Goal: Task Accomplishment & Management: Manage account settings

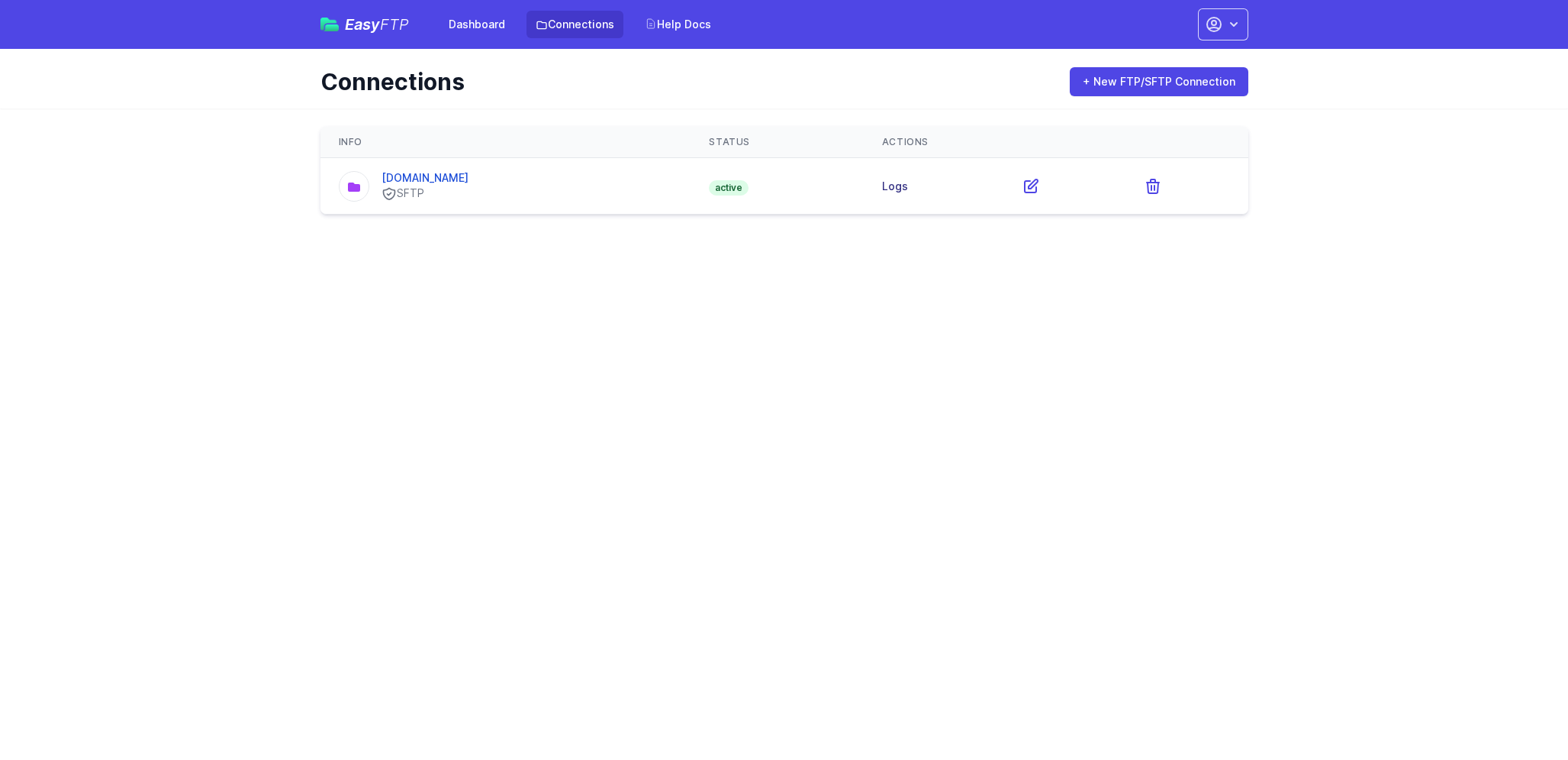
click at [888, 192] on link "Logs" at bounding box center [895, 186] width 26 height 13
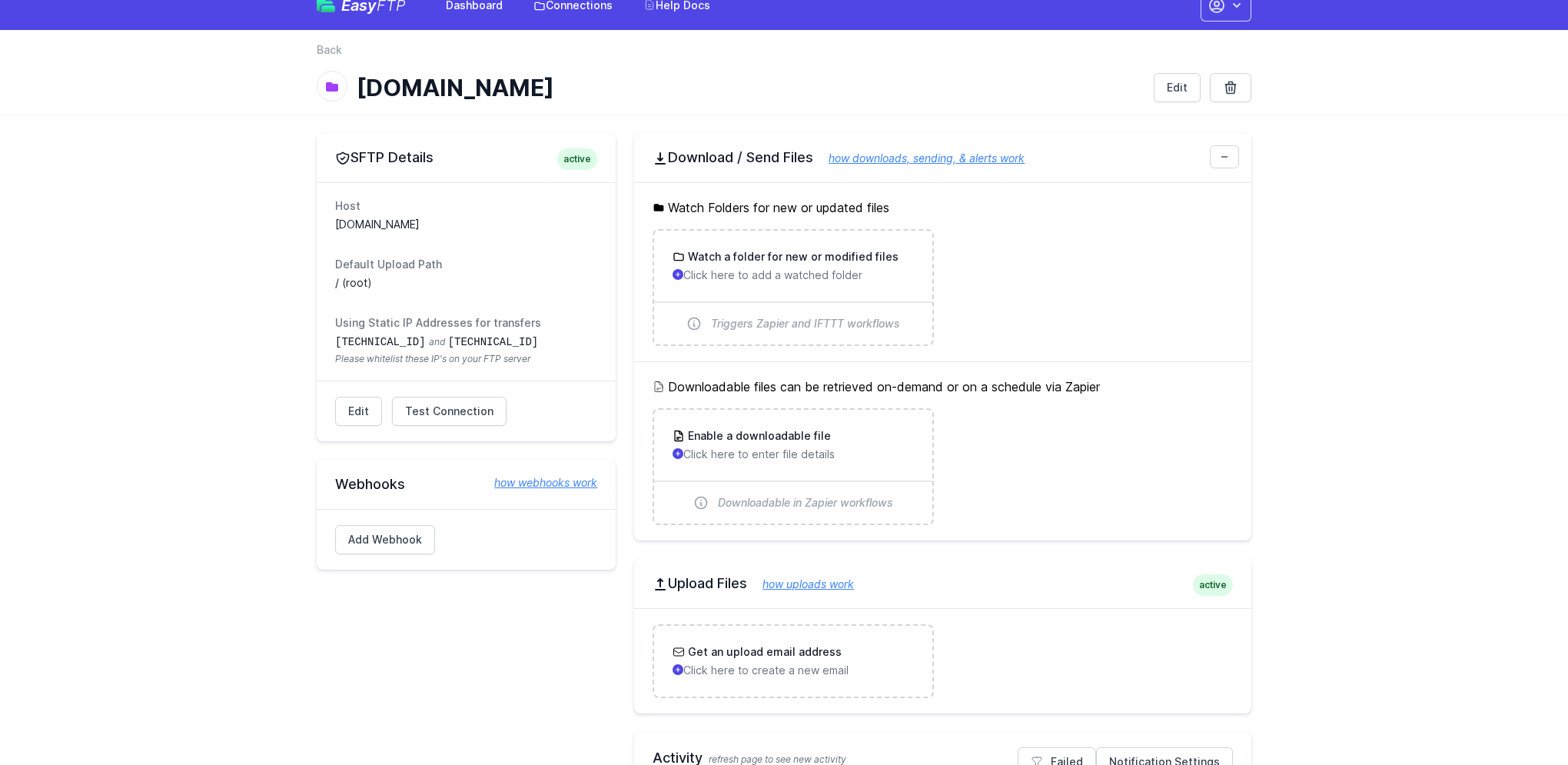
scroll to position [150, 0]
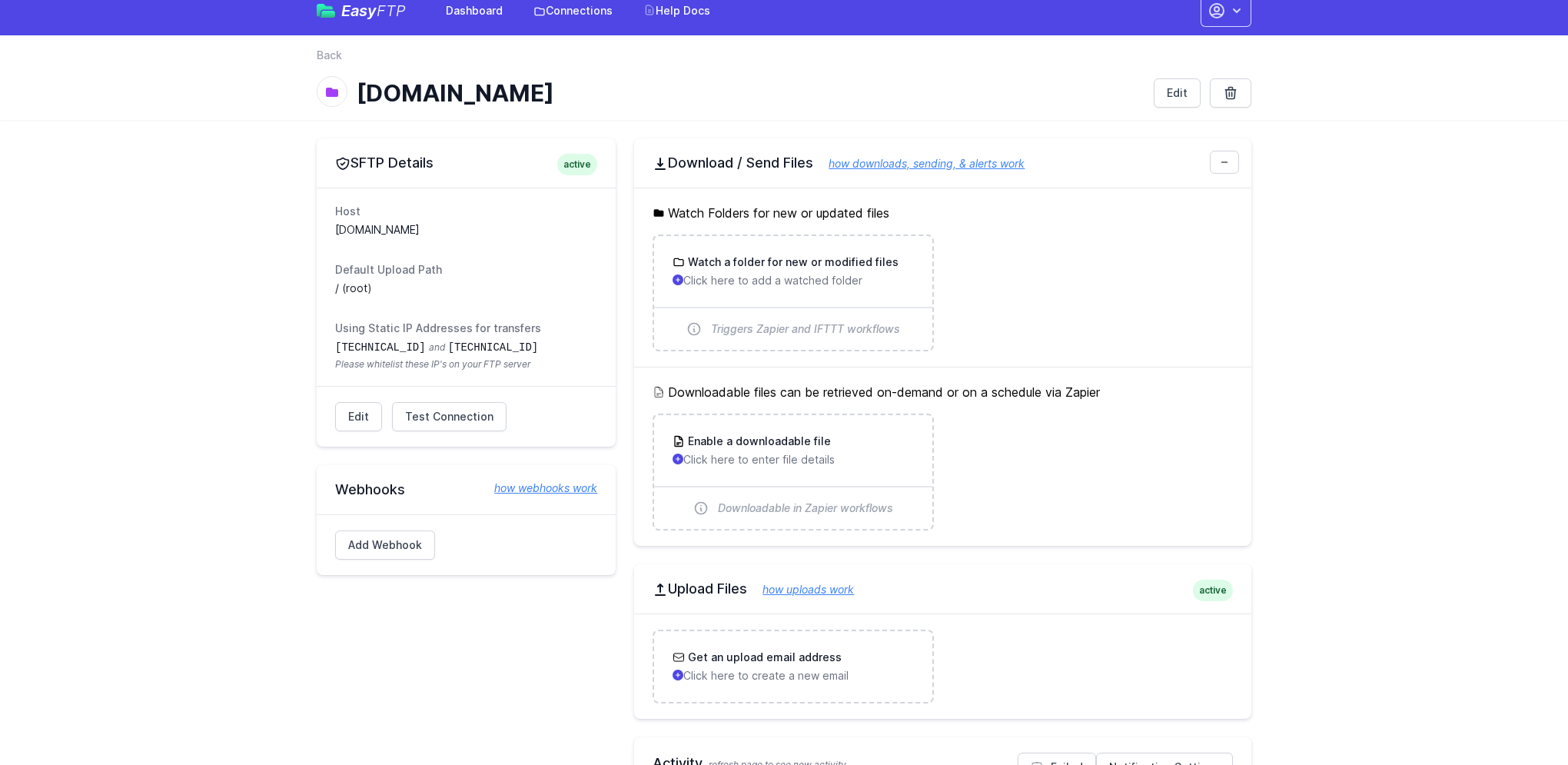
scroll to position [0, 0]
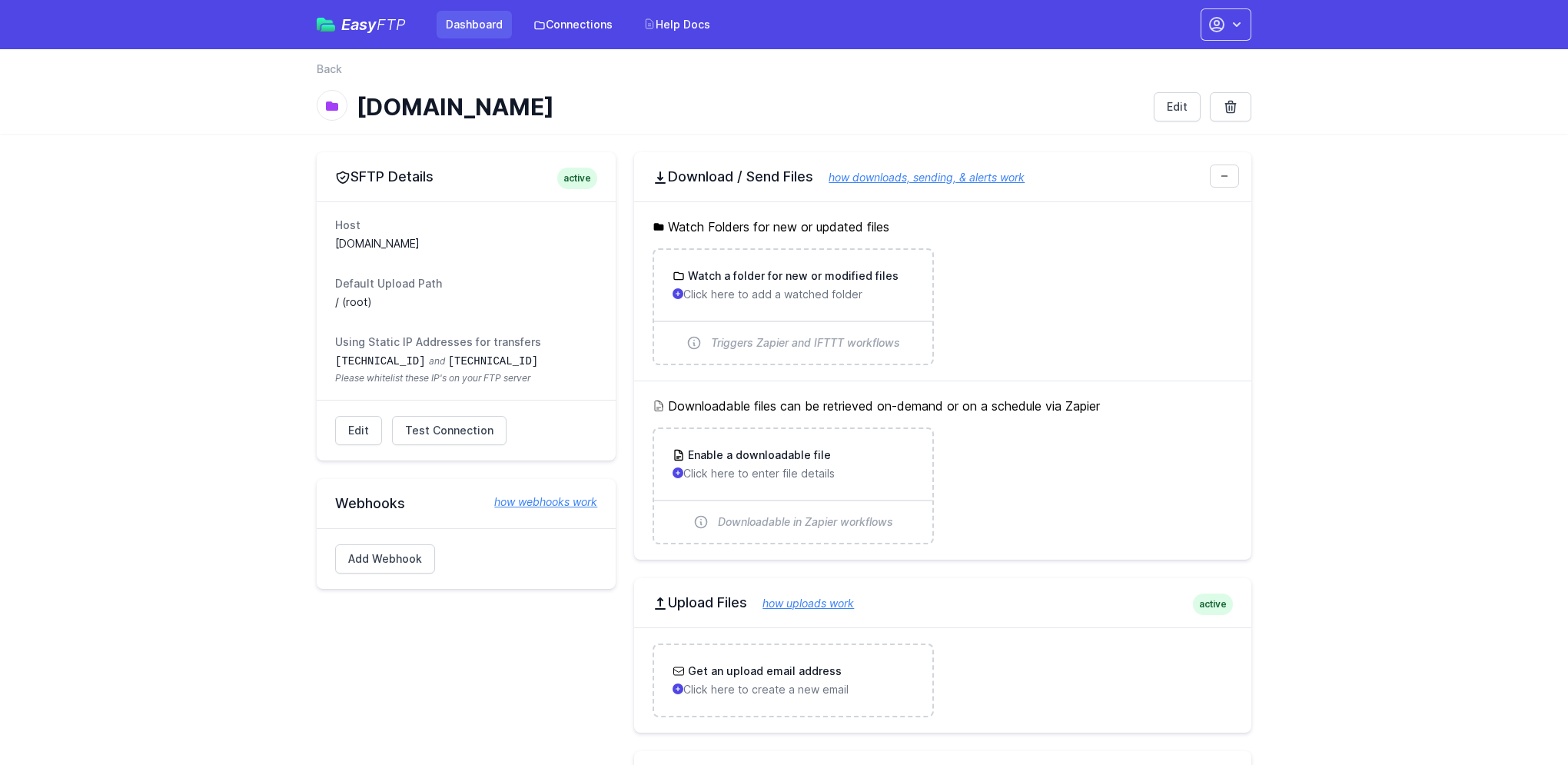
click at [459, 26] on link "Dashboard" at bounding box center [474, 24] width 76 height 27
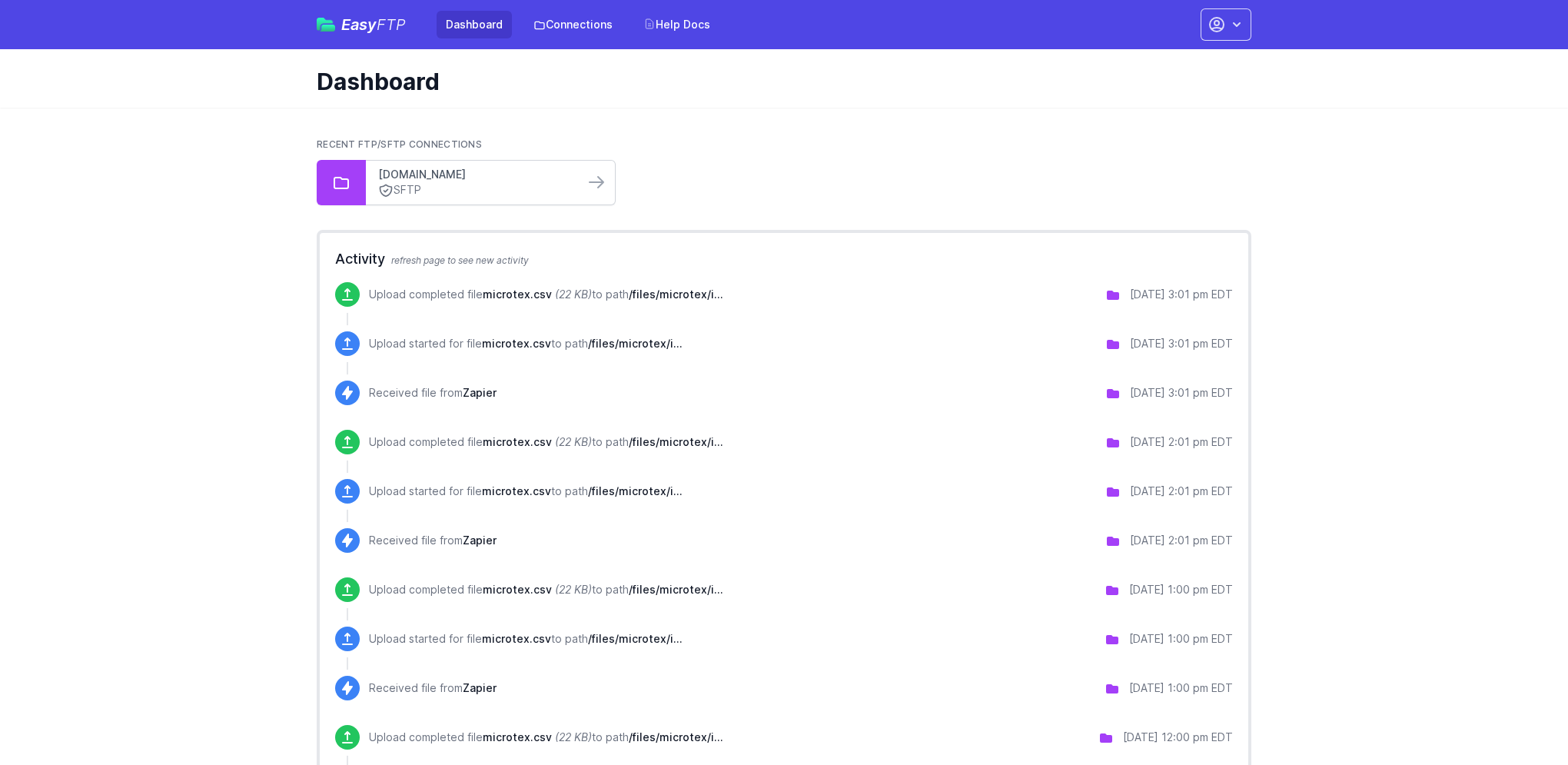
click at [460, 178] on link "[DOMAIN_NAME]" at bounding box center [475, 174] width 194 height 15
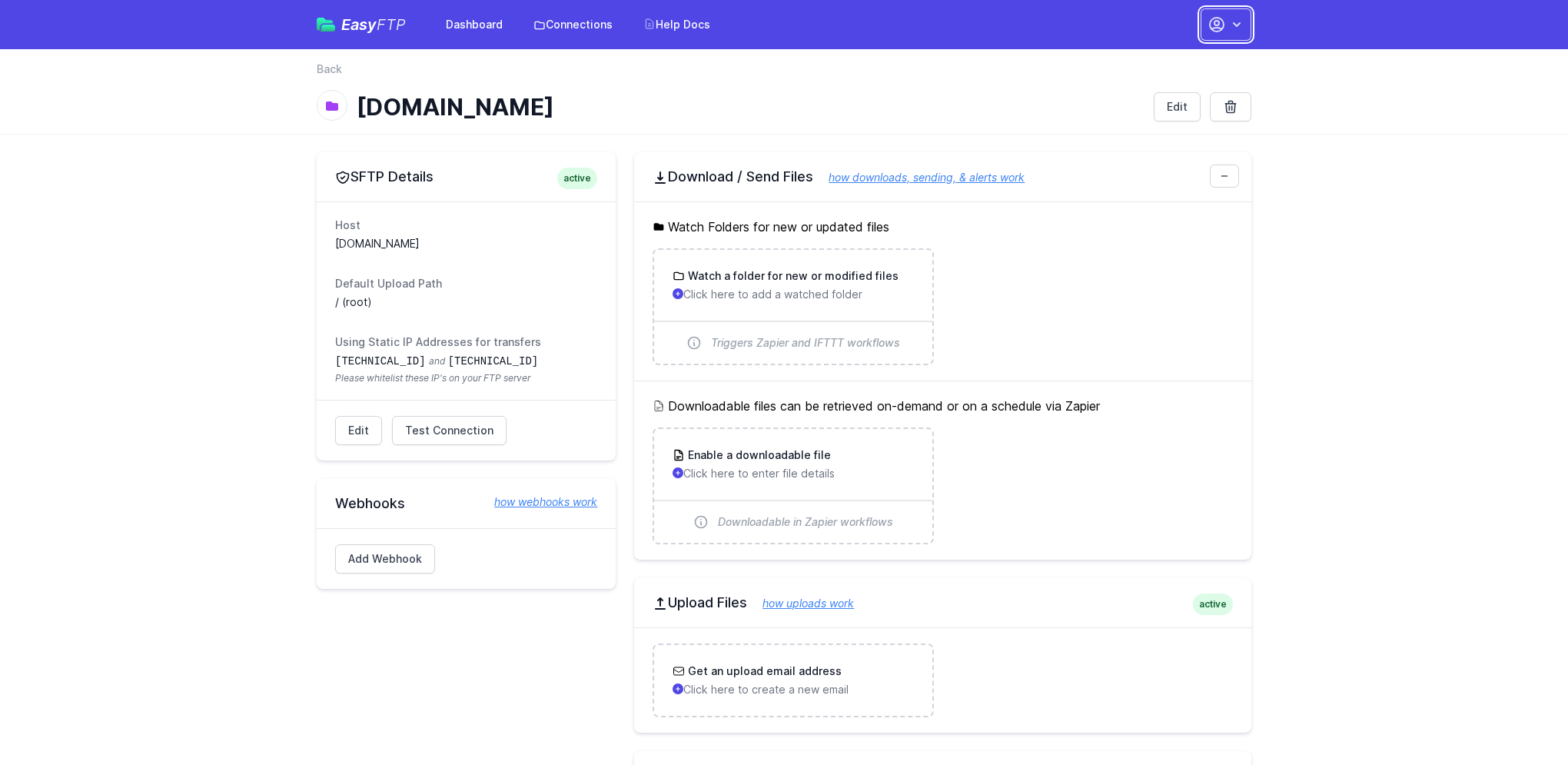
click at [1236, 25] on icon "button" at bounding box center [1237, 25] width 8 height 5
click at [1143, 89] on link "Your Profile" at bounding box center [1177, 91] width 147 height 27
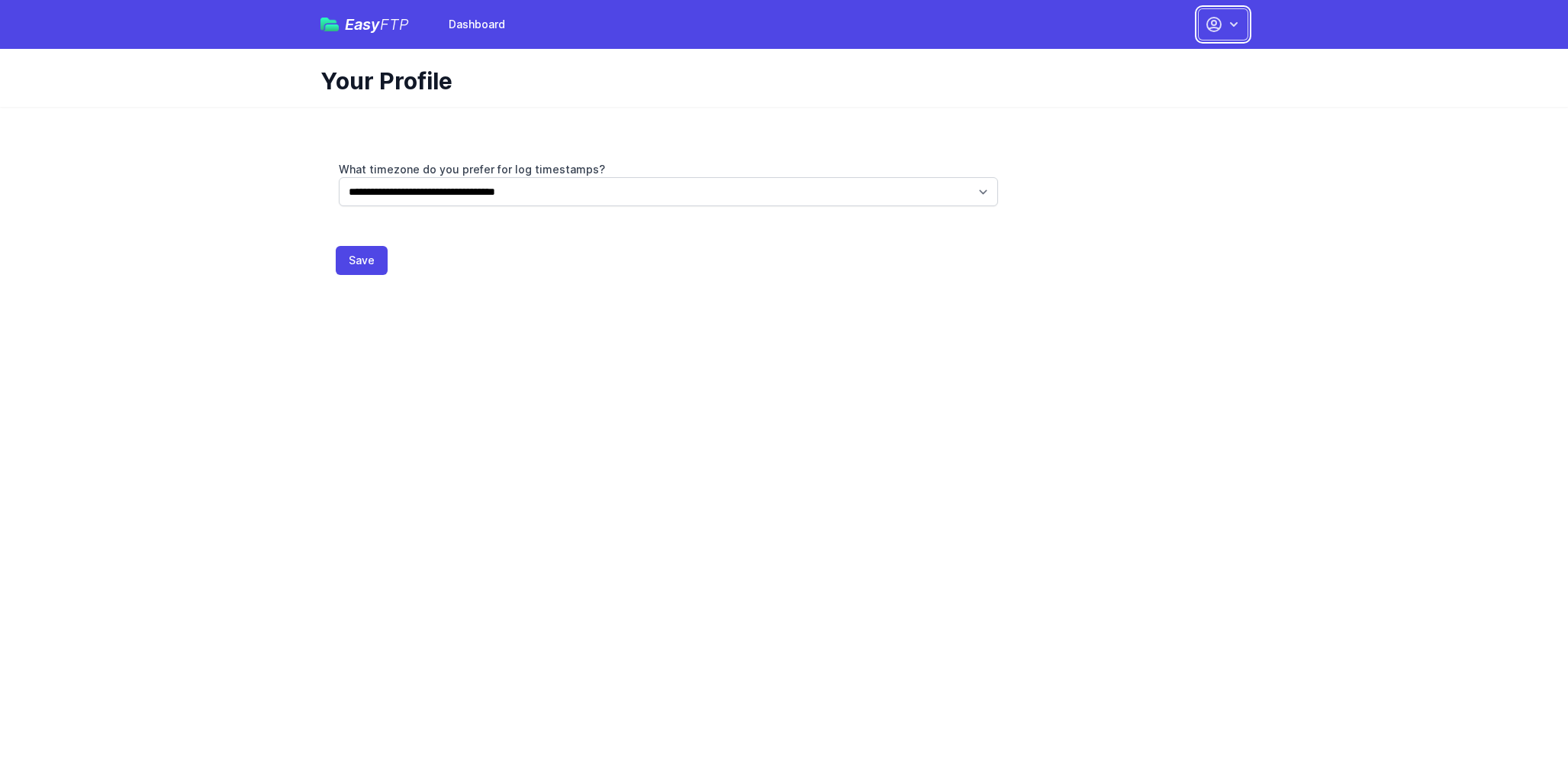
click at [1228, 26] on icon "button" at bounding box center [1234, 24] width 15 height 15
click at [1155, 61] on link "Dashboard" at bounding box center [1175, 63] width 146 height 27
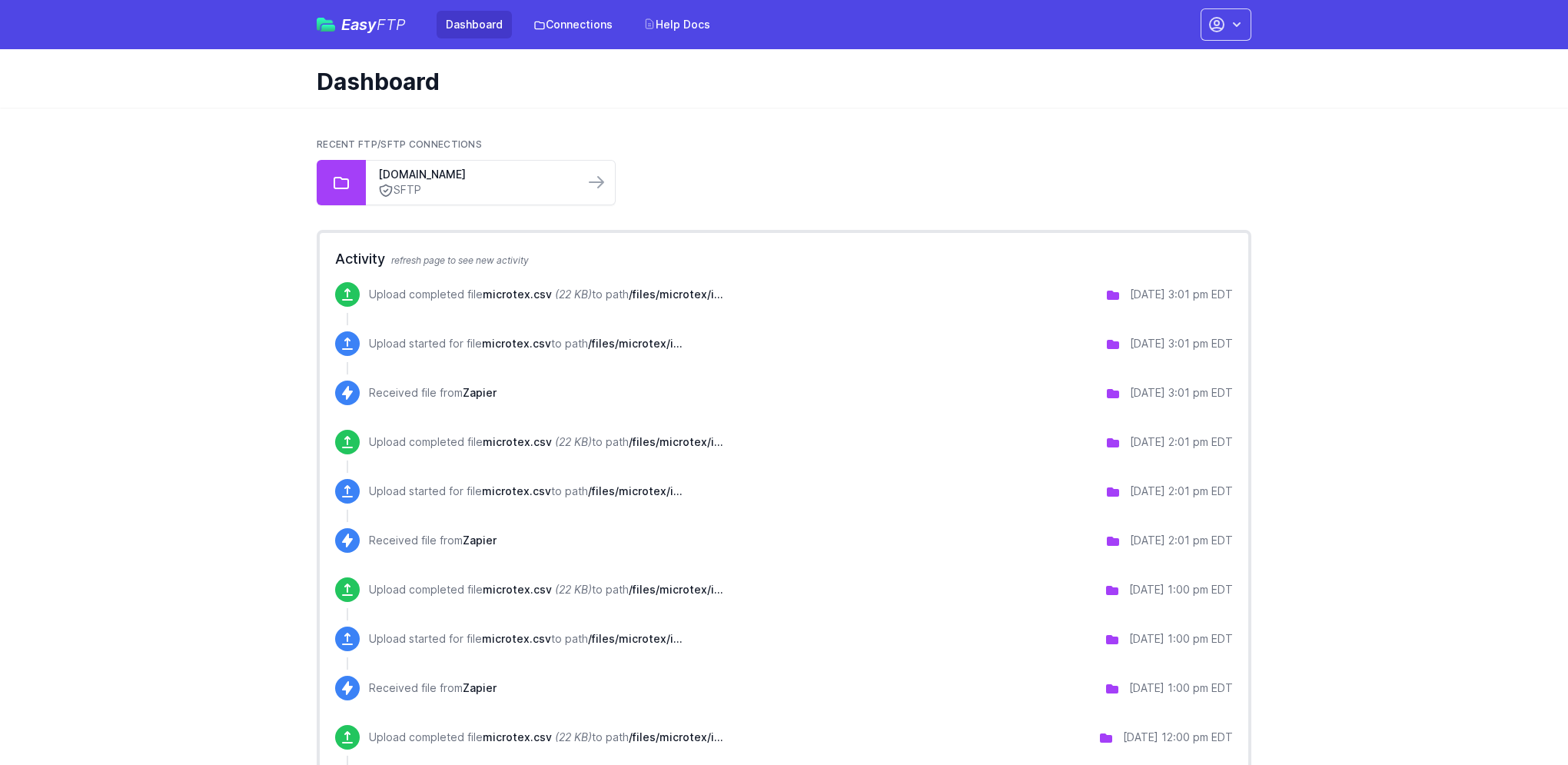
click at [515, 490] on span "microtex.csv" at bounding box center [516, 490] width 69 height 13
drag, startPoint x: 617, startPoint y: 491, endPoint x: 681, endPoint y: 491, distance: 64.0
click at [681, 491] on span "/files/microtex/i..." at bounding box center [635, 490] width 94 height 13
click at [577, 20] on link "Connections" at bounding box center [573, 24] width 97 height 27
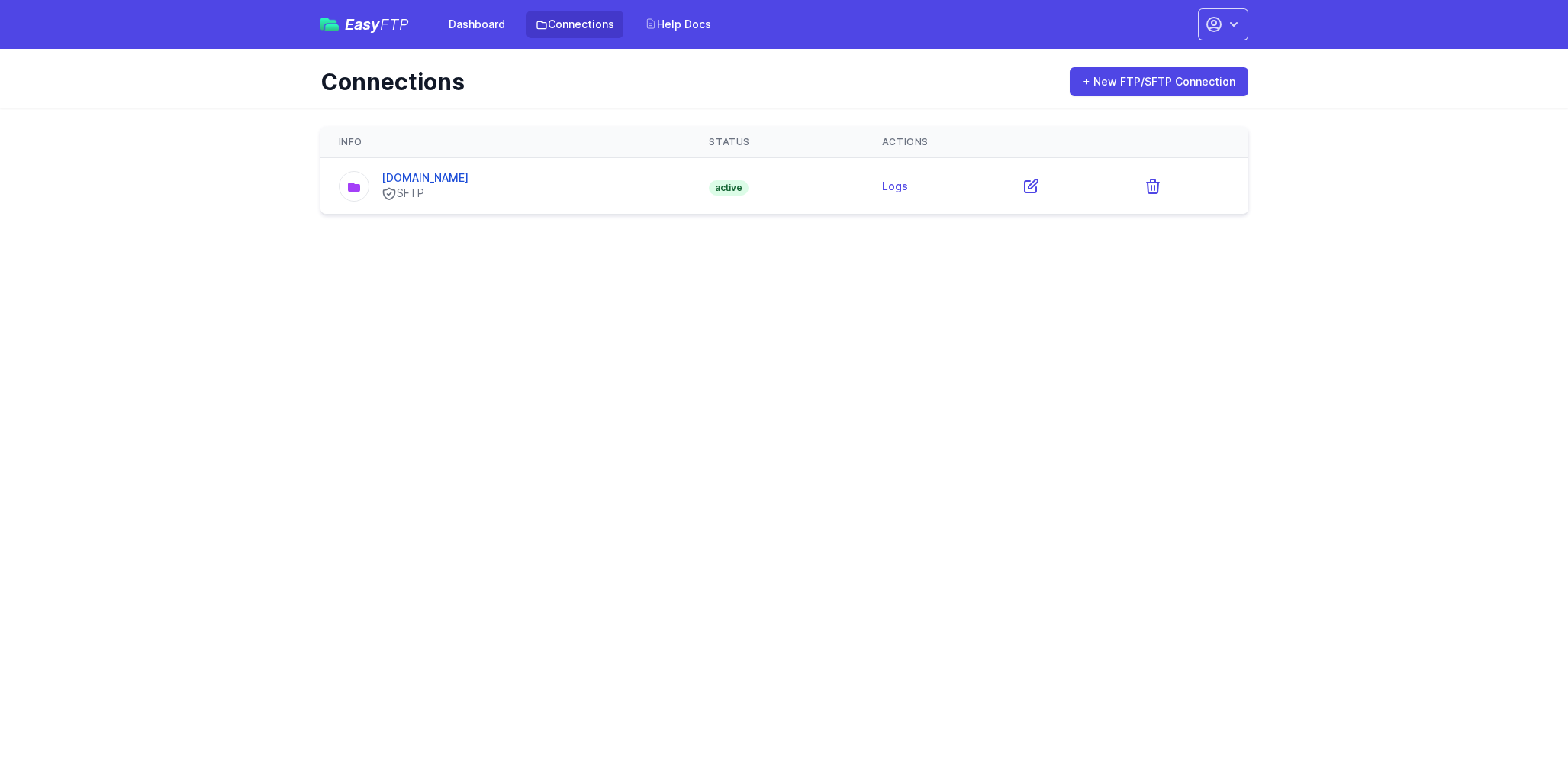
click at [716, 188] on span "active" at bounding box center [729, 187] width 40 height 15
click at [1025, 182] on icon at bounding box center [1031, 186] width 13 height 13
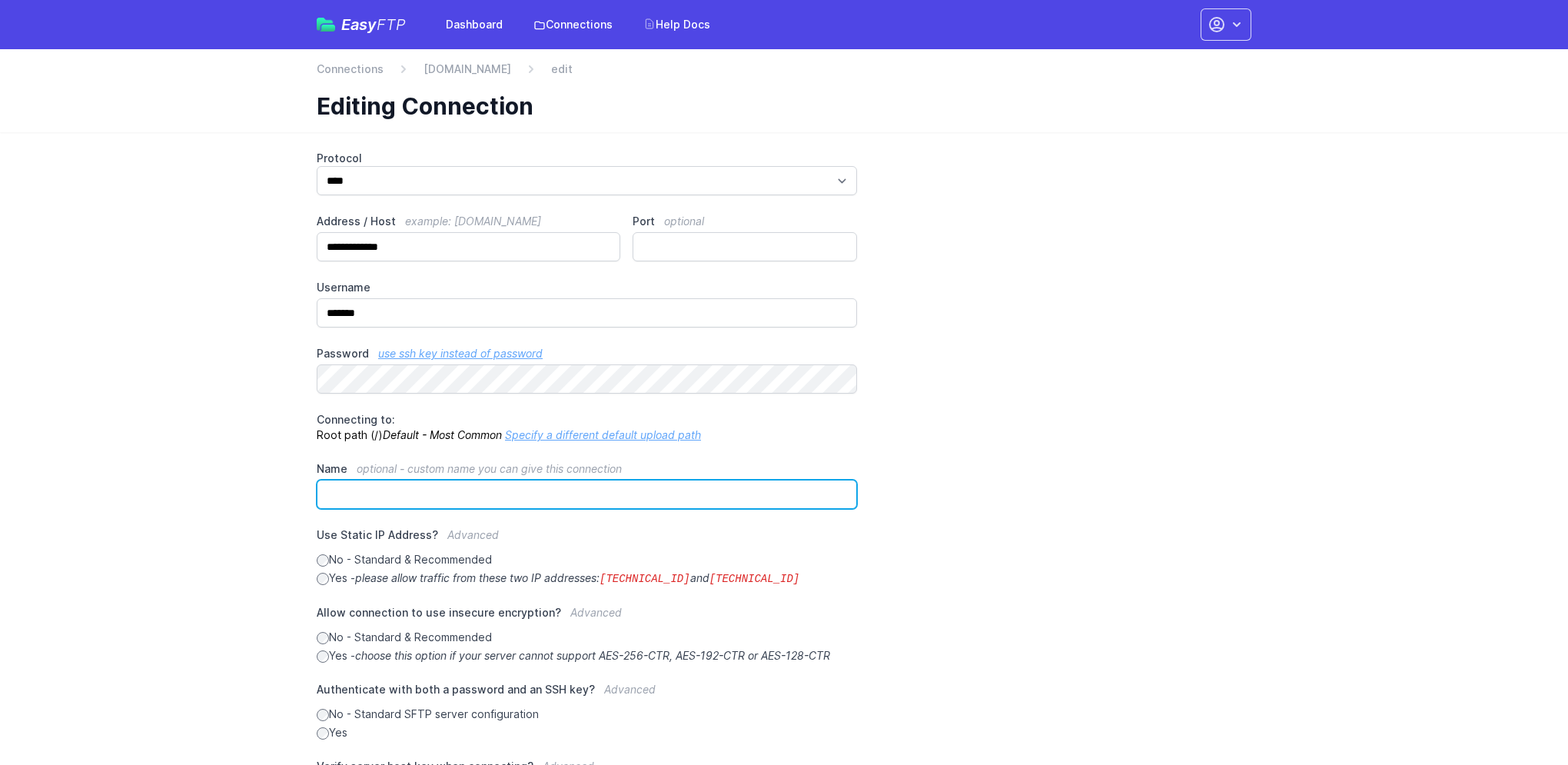
click at [718, 497] on input "Name optional - custom name you can give this connection" at bounding box center [586, 494] width 540 height 29
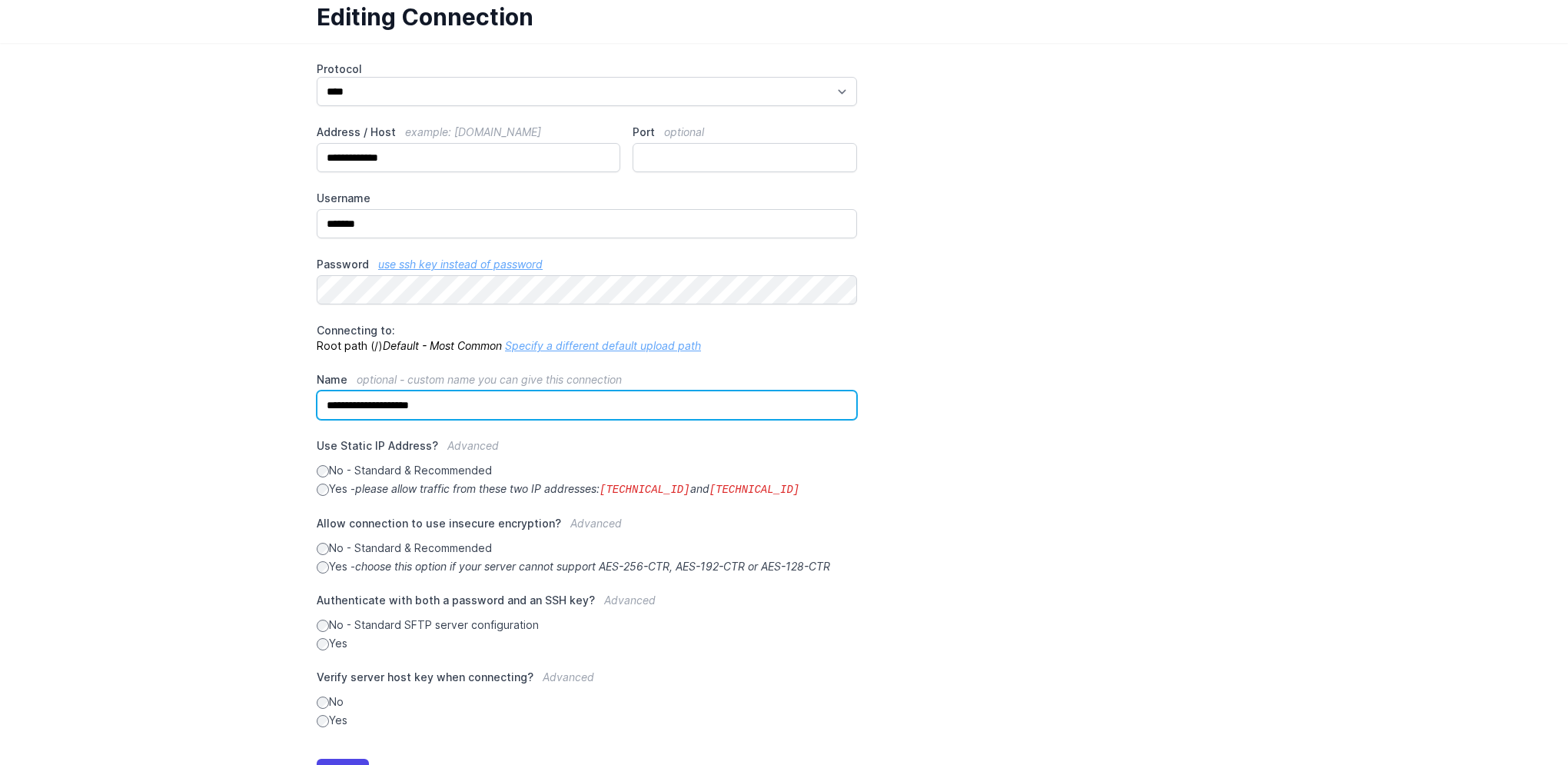
scroll to position [155, 0]
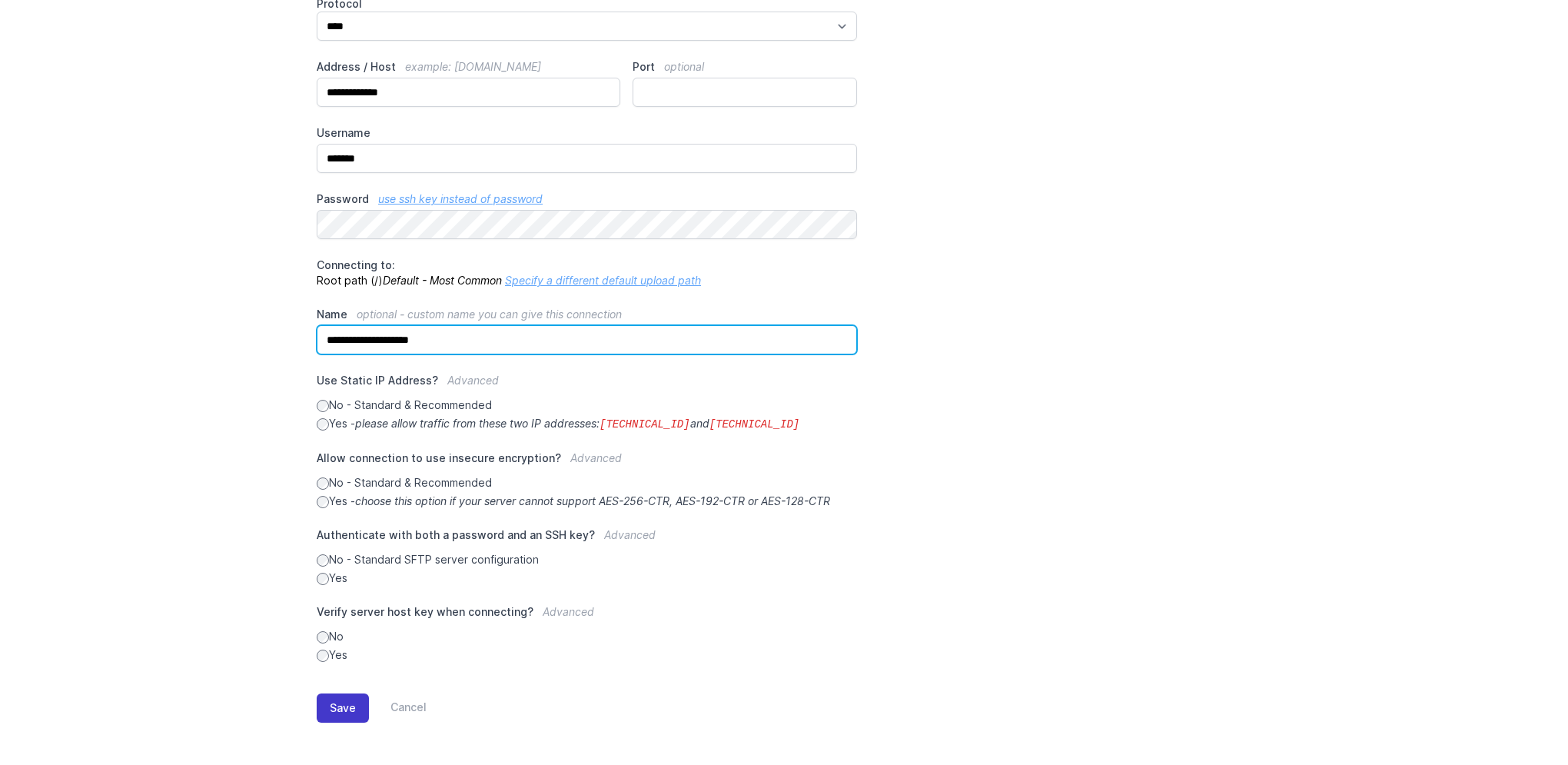
type input "**********"
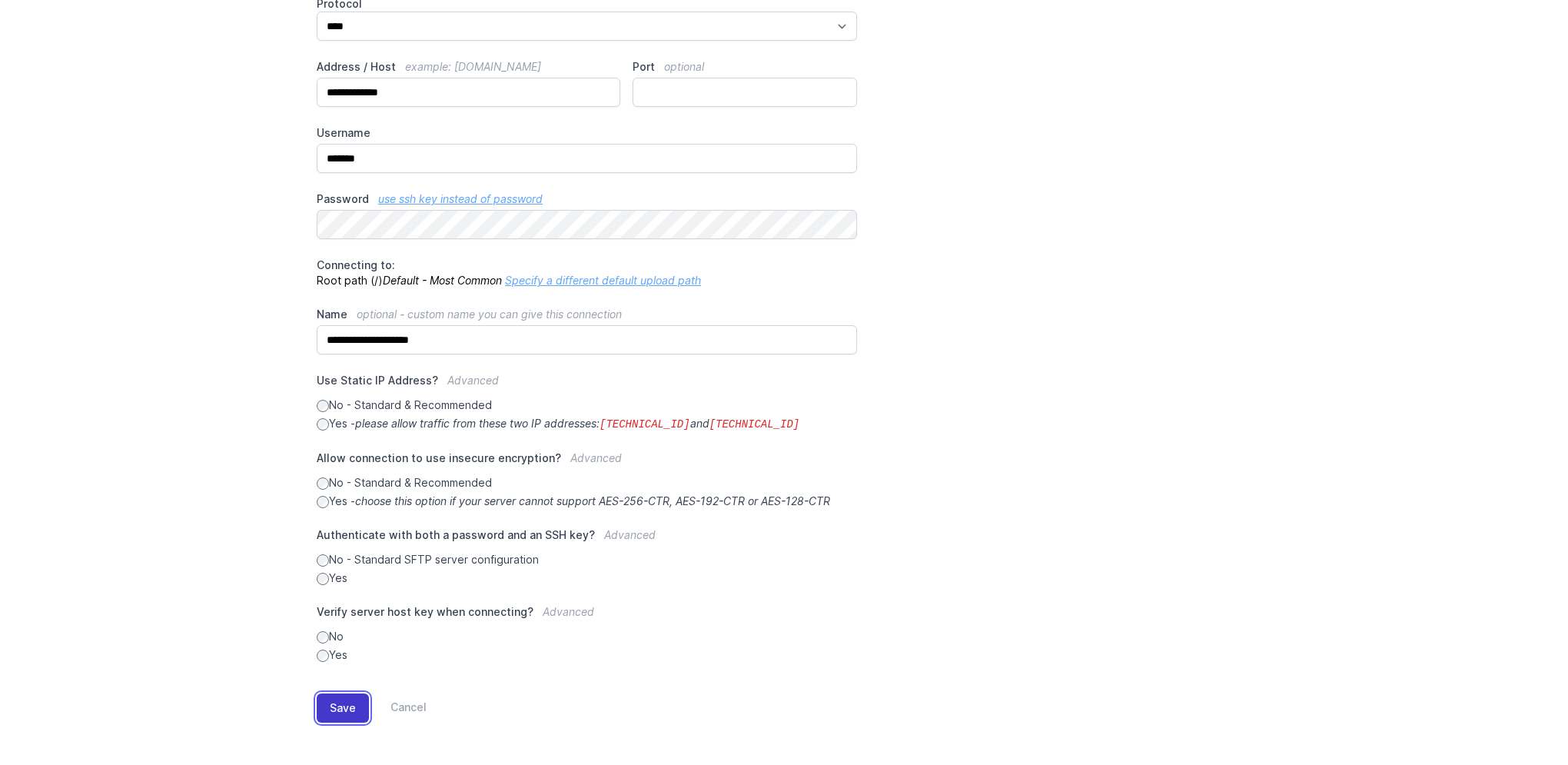
click at [349, 700] on button "Save" at bounding box center [342, 708] width 52 height 29
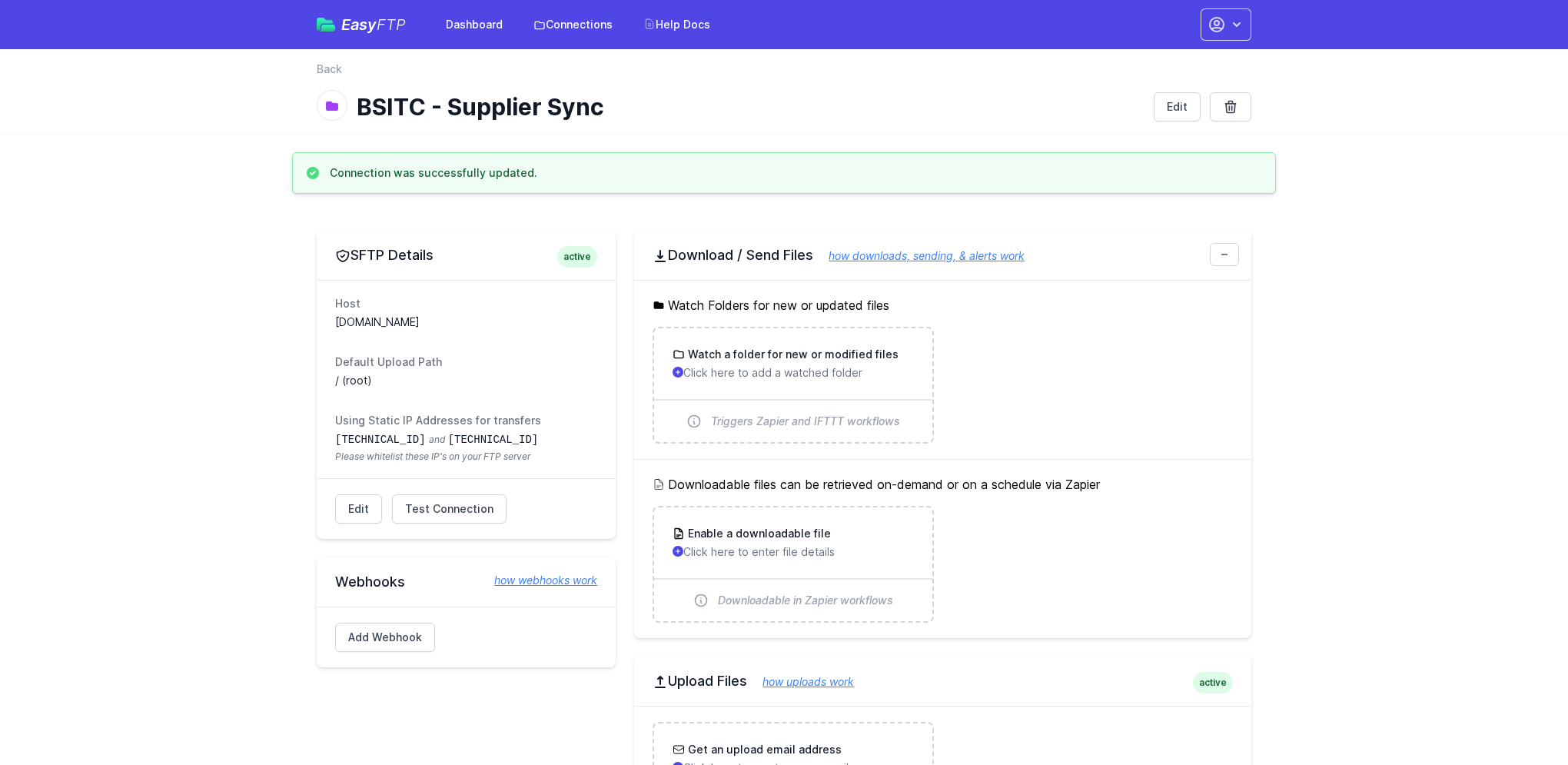
scroll to position [20, 0]
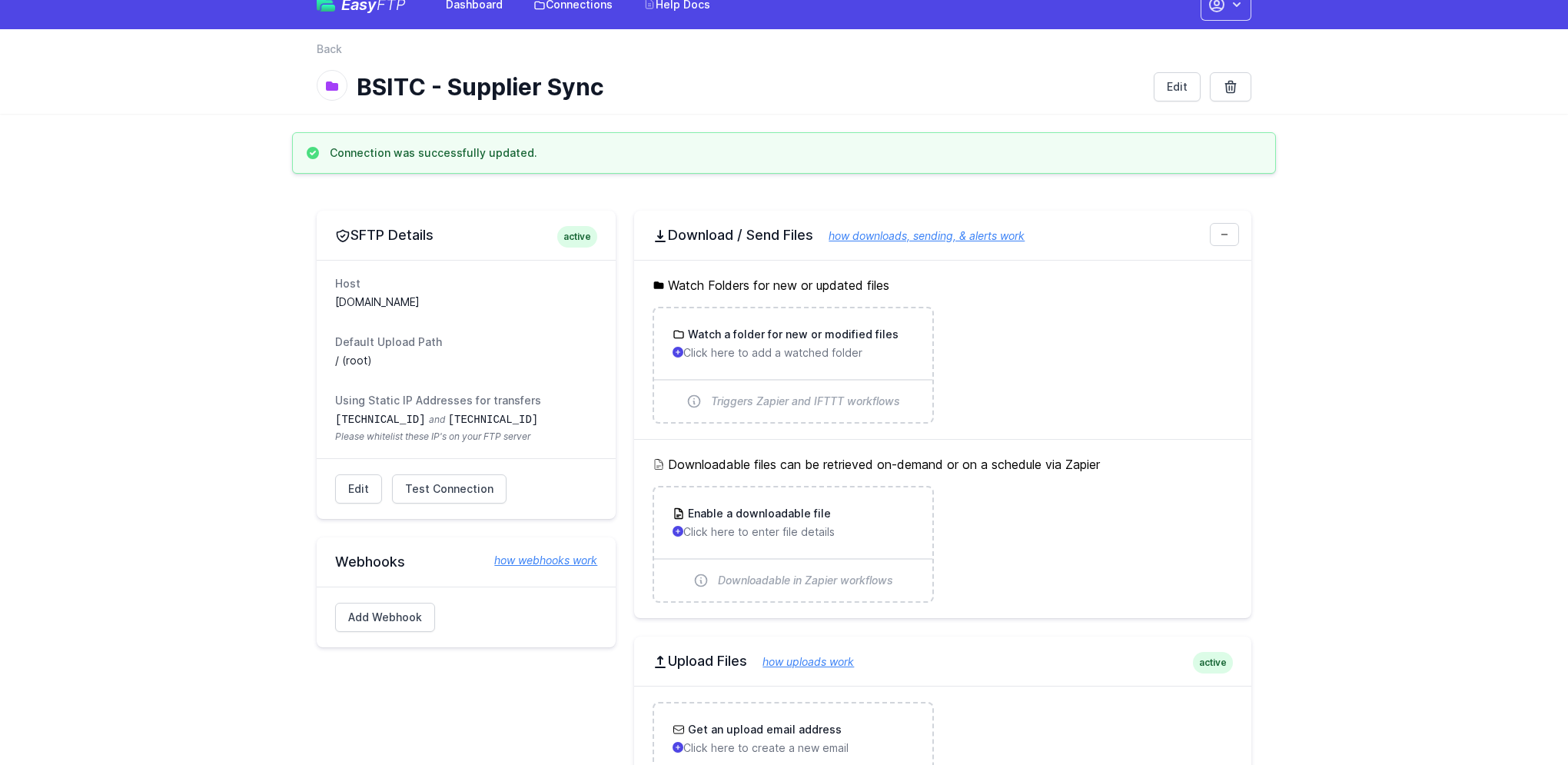
click at [829, 93] on h1 "BSITC - Supplier Sync" at bounding box center [749, 87] width 785 height 27
